Goal: Navigation & Orientation: Find specific page/section

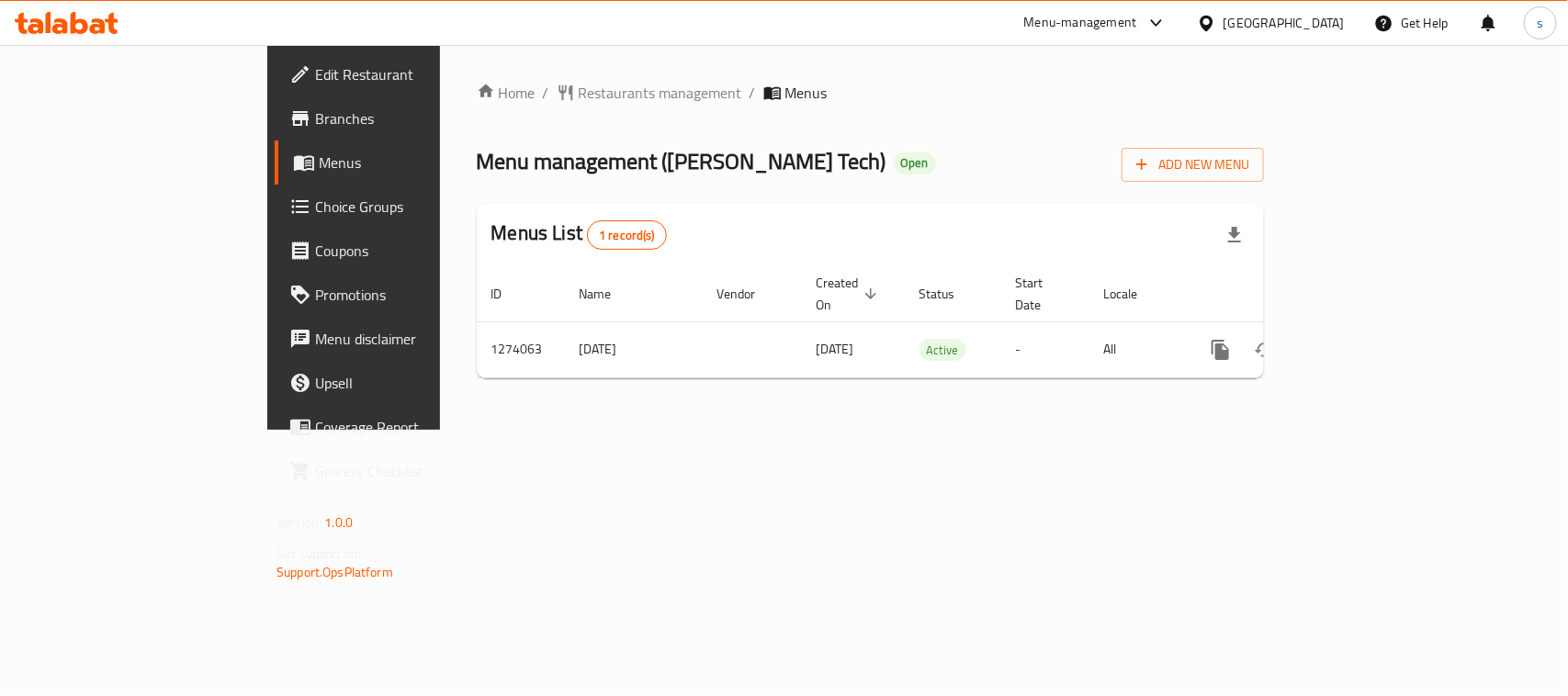
click at [1216, 19] on icon at bounding box center [1206, 23] width 20 height 20
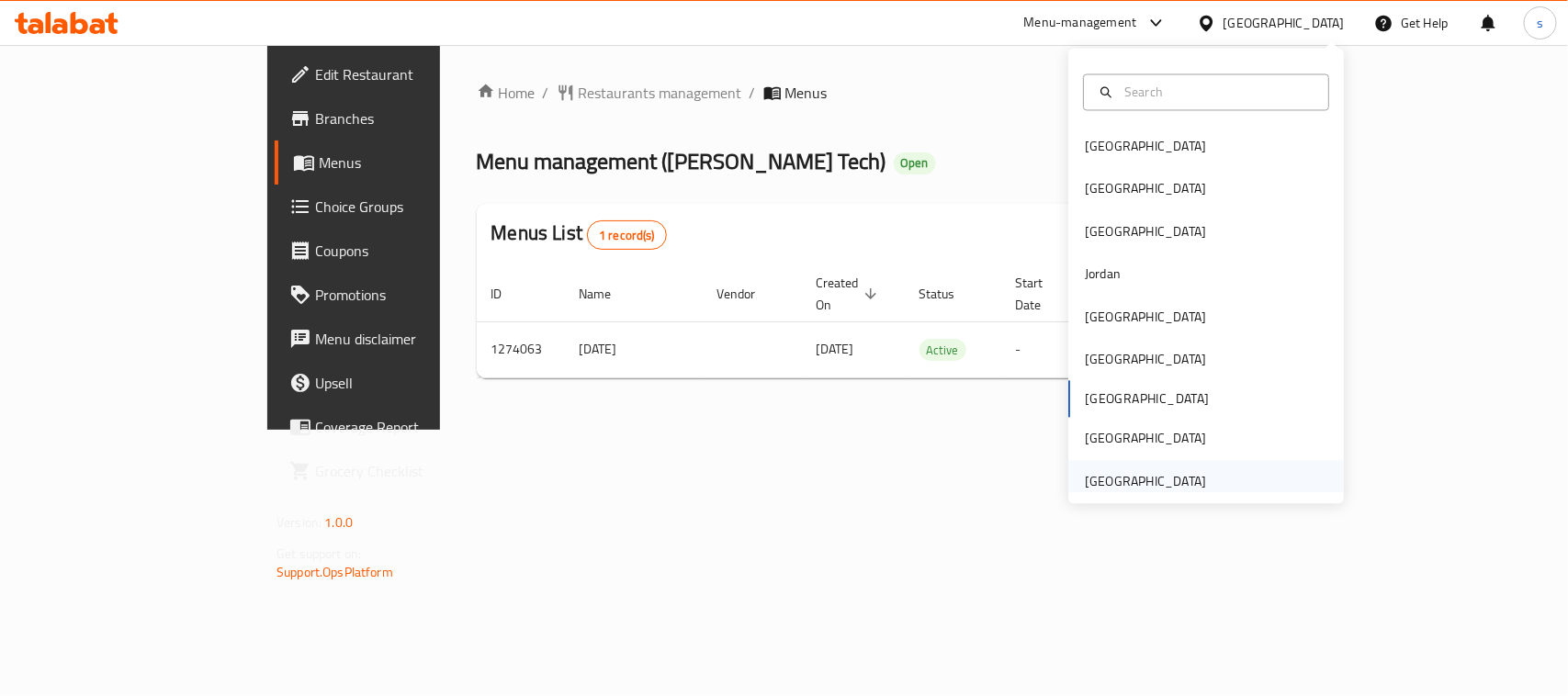
click at [1119, 472] on div "[GEOGRAPHIC_DATA]" at bounding box center [1146, 481] width 121 height 20
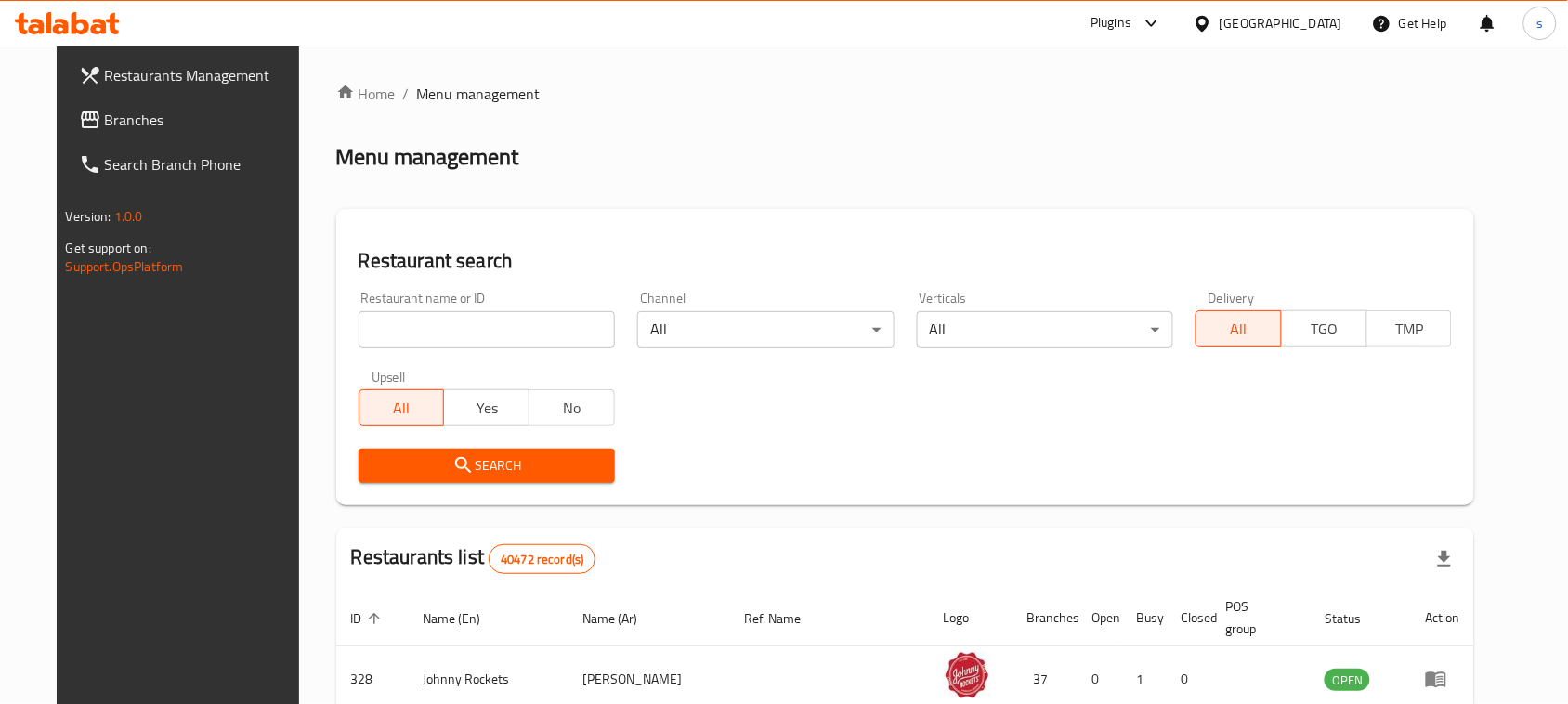
click at [105, 123] on span "Branches" at bounding box center [204, 120] width 199 height 23
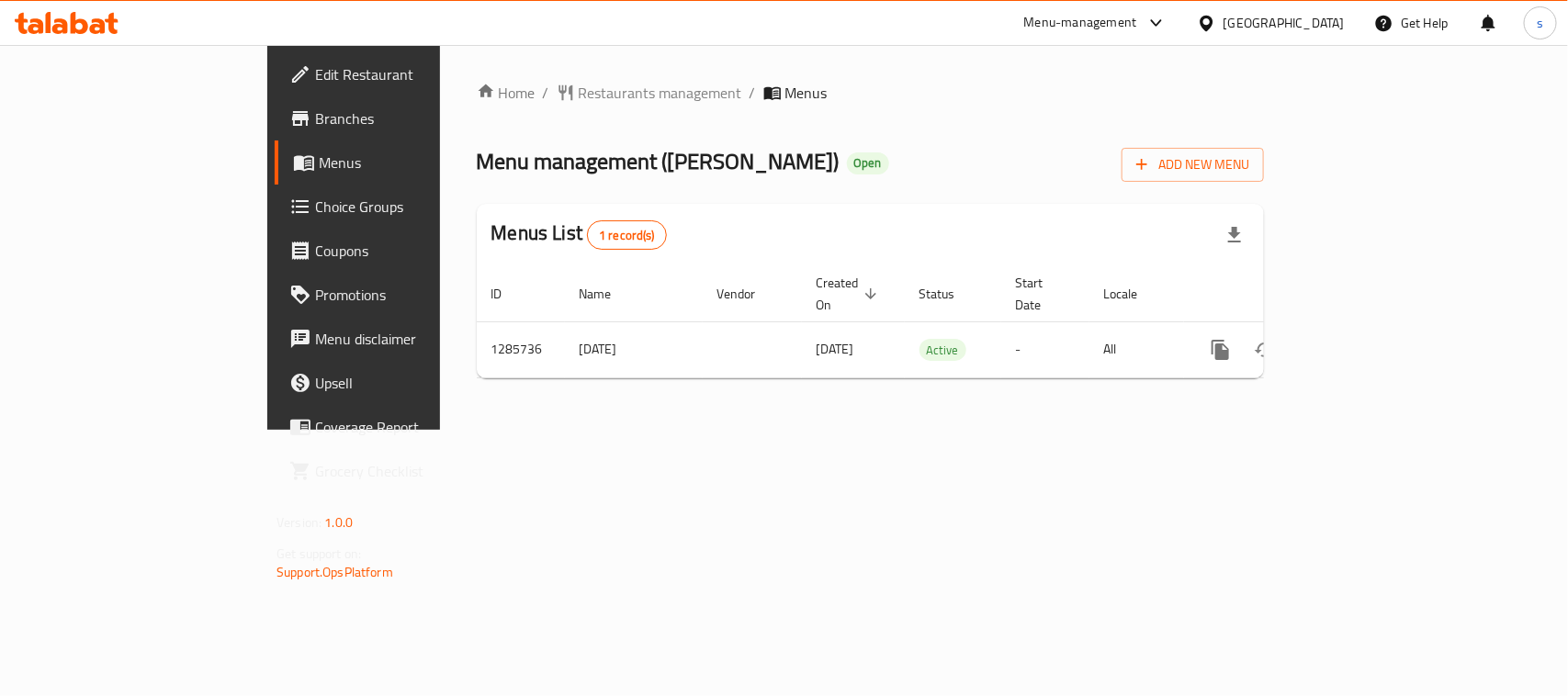
click at [1213, 16] on icon at bounding box center [1206, 23] width 20 height 20
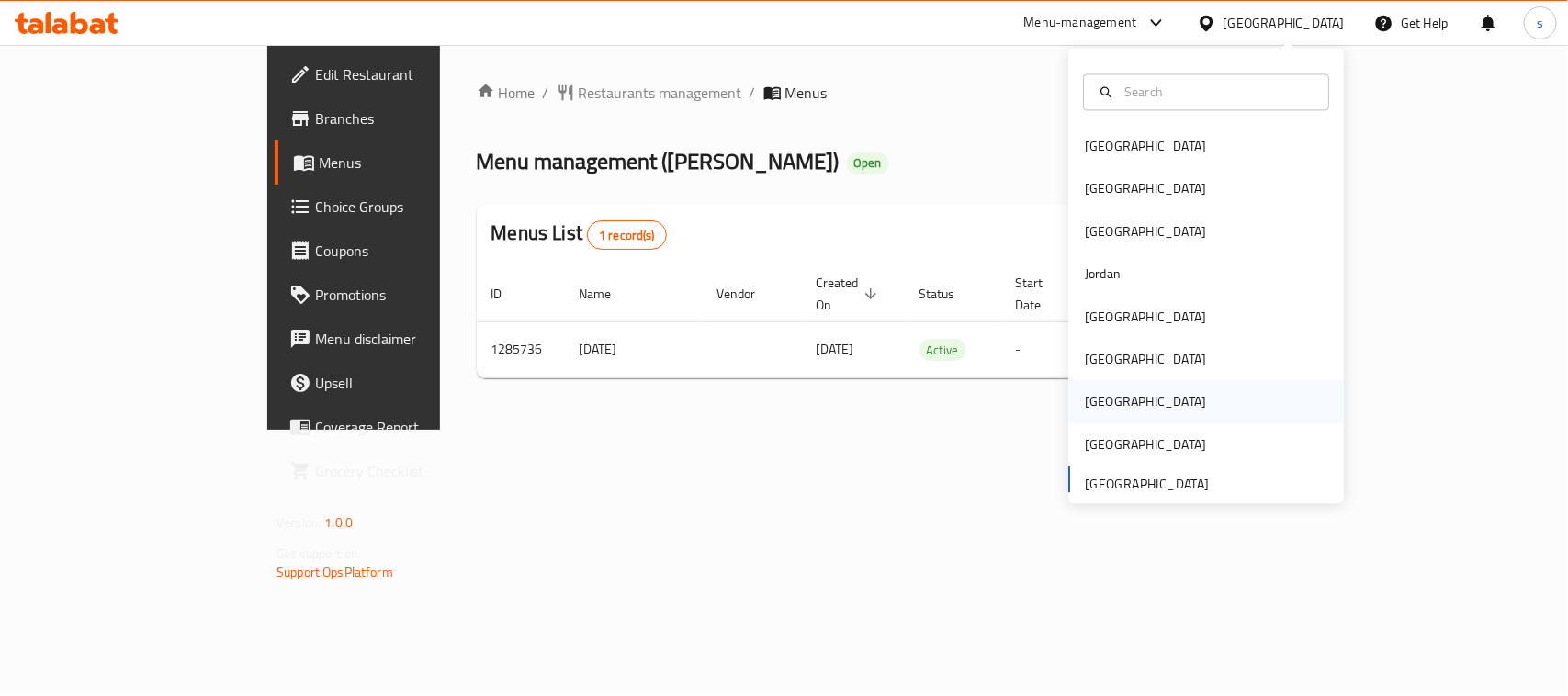
click at [1085, 400] on div "[GEOGRAPHIC_DATA]" at bounding box center [1146, 403] width 121 height 20
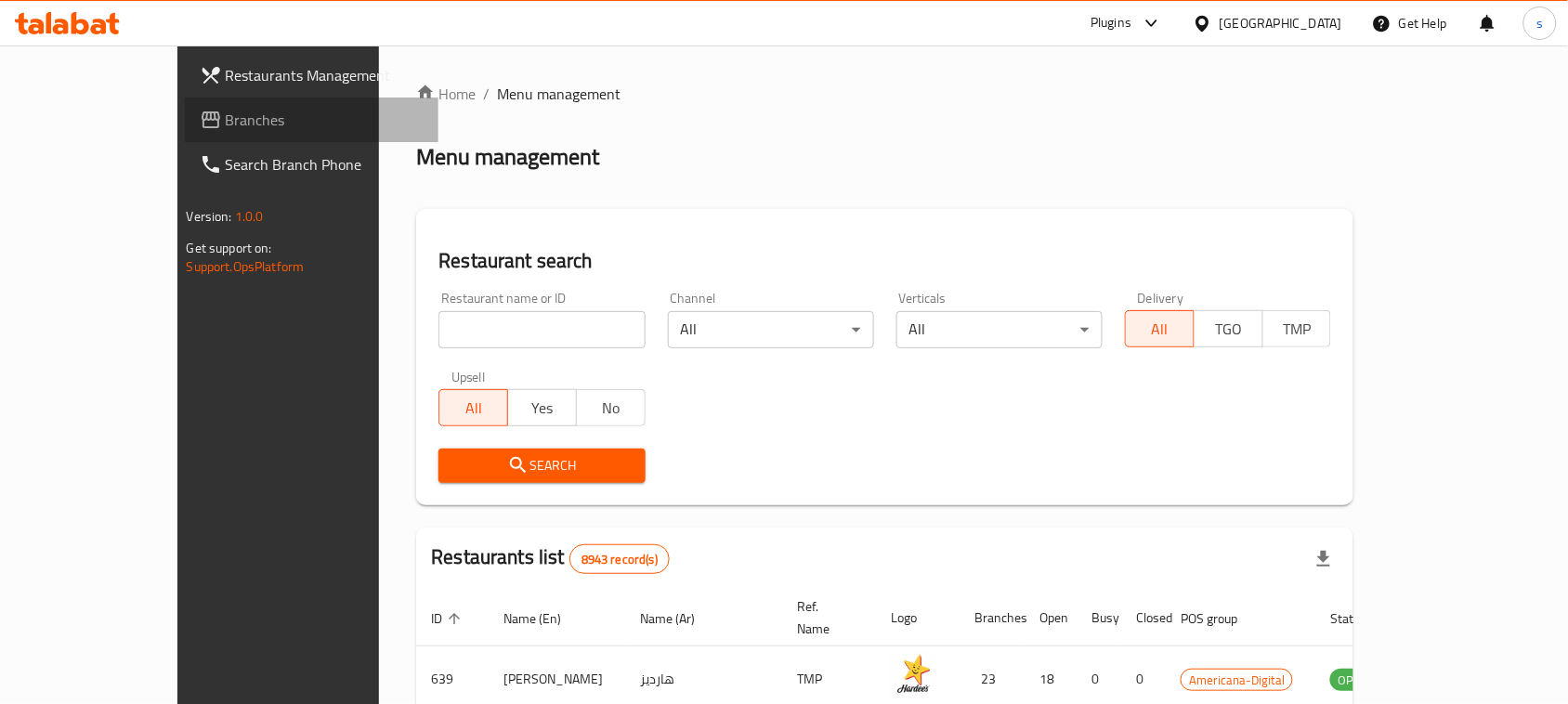
click at [225, 116] on span "Branches" at bounding box center [324, 120] width 199 height 23
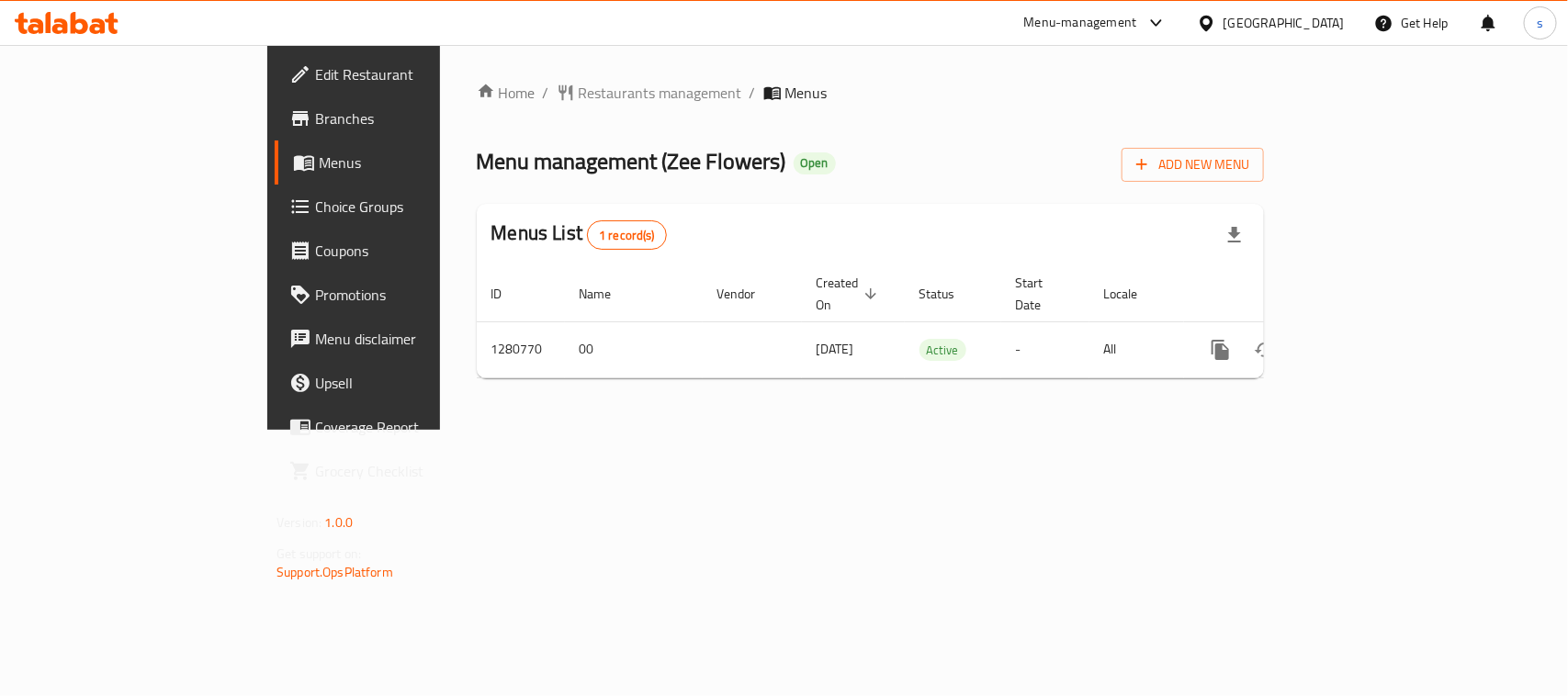
click at [1167, 21] on icon at bounding box center [1157, 23] width 22 height 22
click at [1082, 157] on div "Restaurant-Management" at bounding box center [1069, 161] width 144 height 20
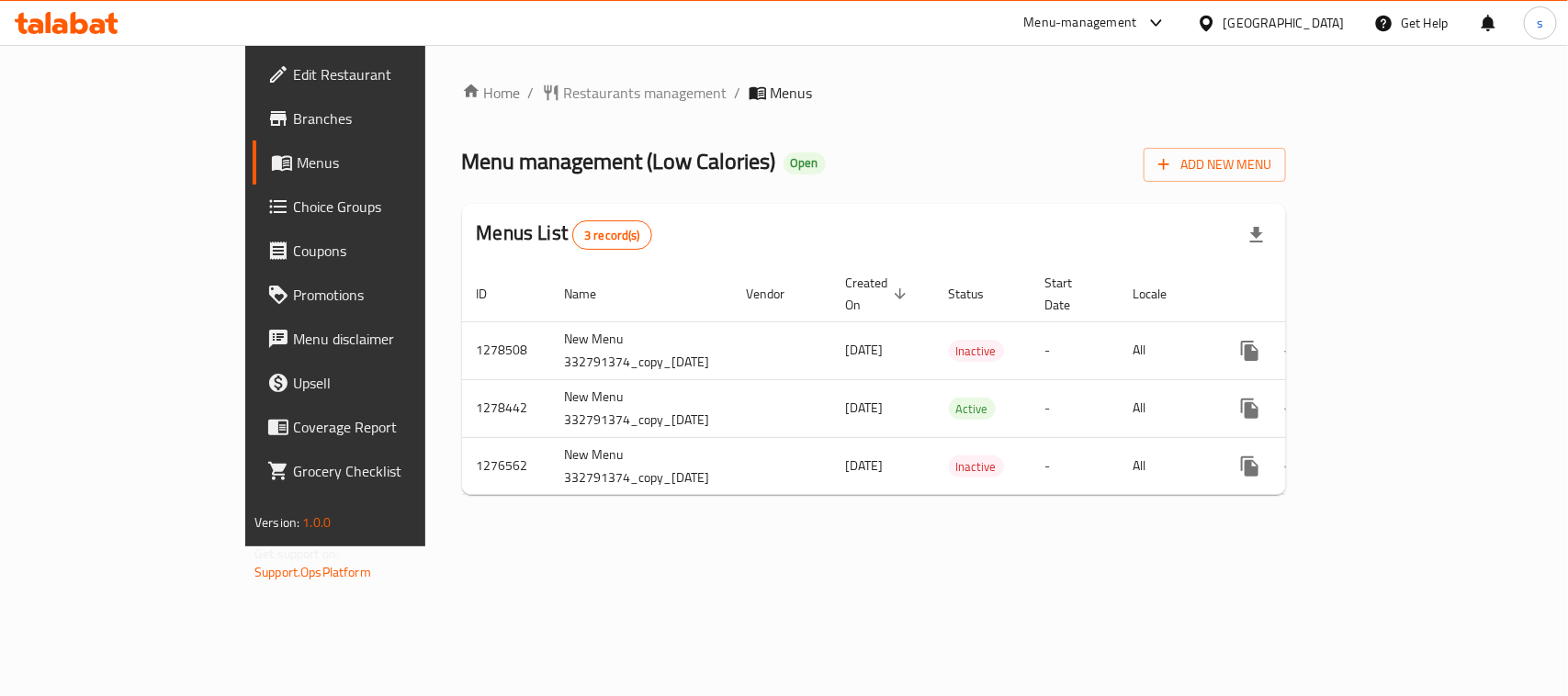
click at [1215, 15] on icon at bounding box center [1206, 23] width 20 height 20
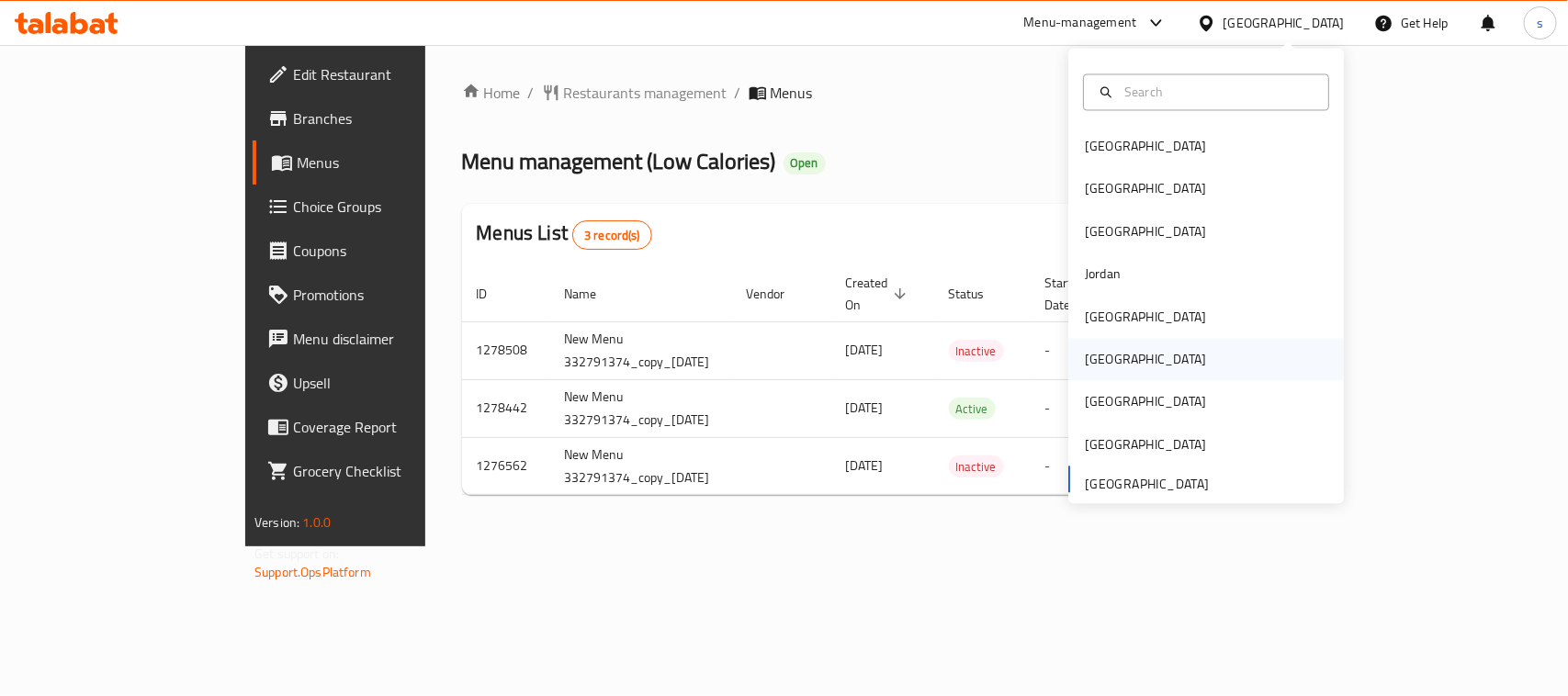
click at [1085, 363] on div "[GEOGRAPHIC_DATA]" at bounding box center [1146, 360] width 121 height 20
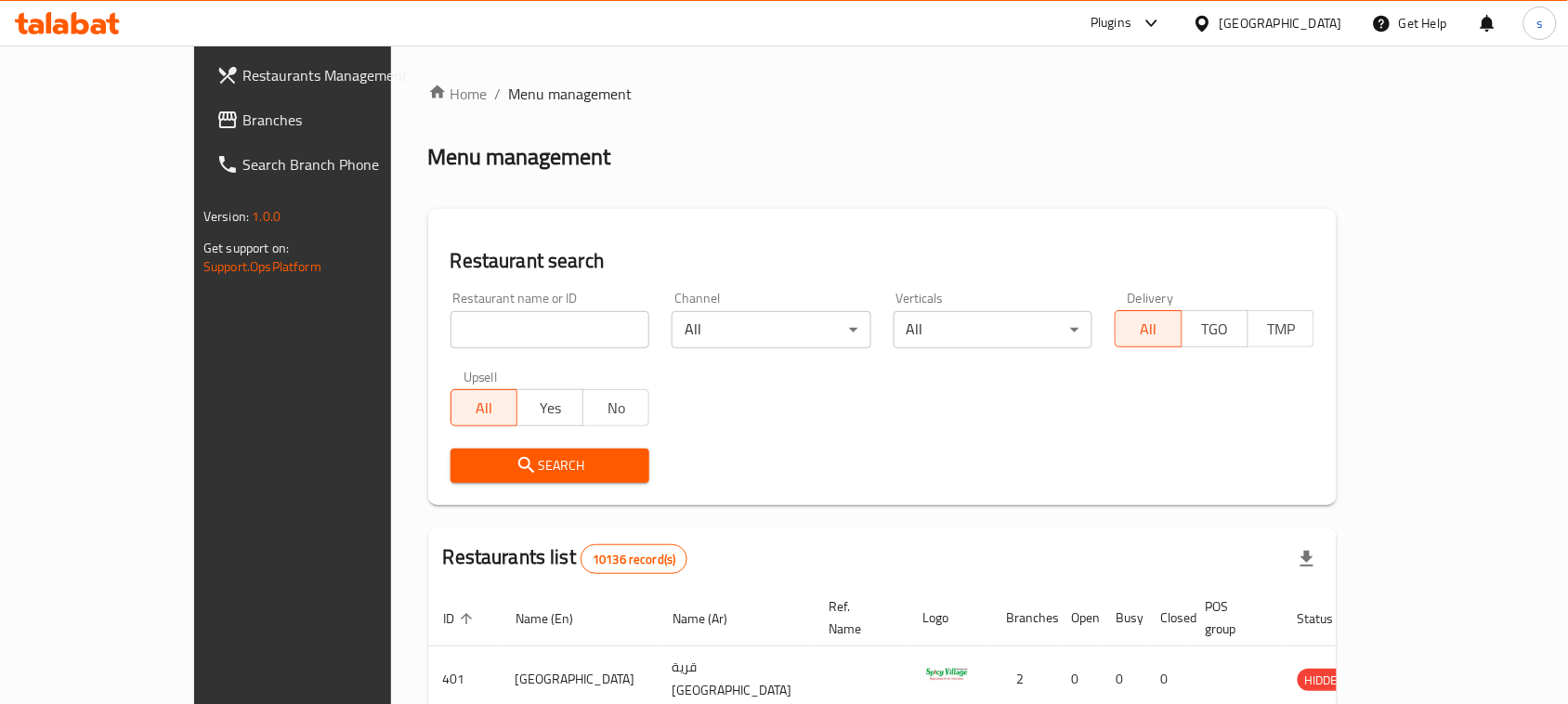
click at [1312, 26] on div "[GEOGRAPHIC_DATA]" at bounding box center [1281, 24] width 123 height 21
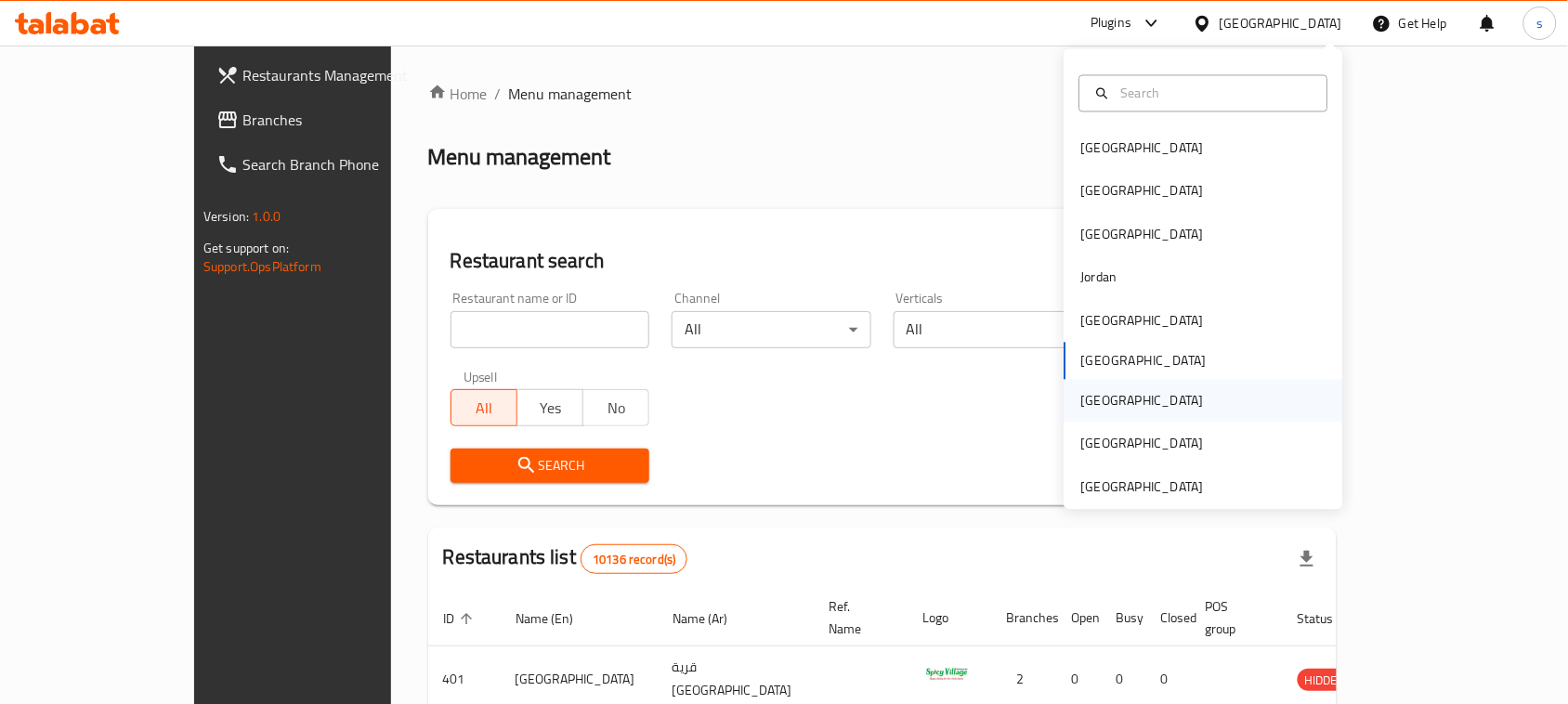
click at [1082, 402] on div "[GEOGRAPHIC_DATA]" at bounding box center [1143, 401] width 123 height 21
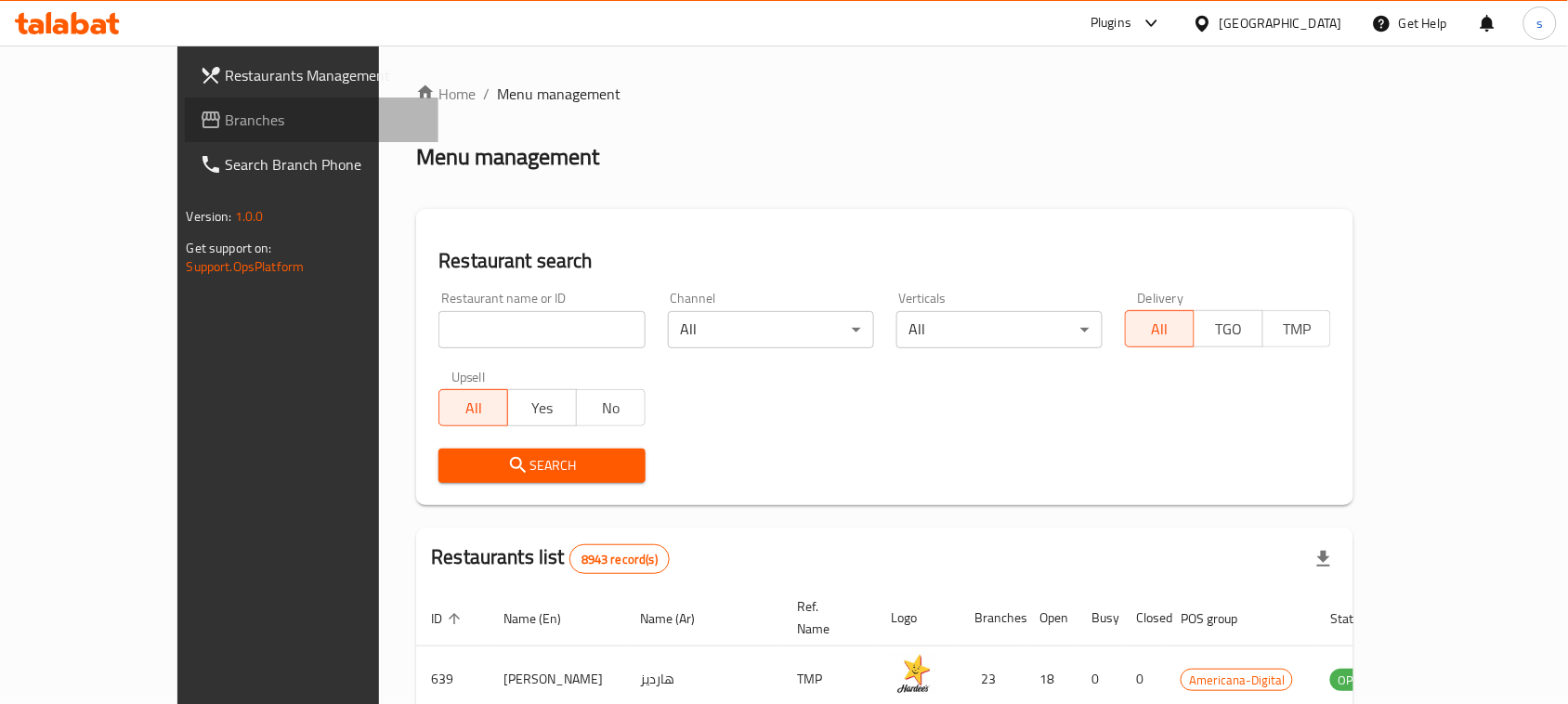
click at [225, 127] on span "Branches" at bounding box center [324, 120] width 199 height 23
